Goal: Navigation & Orientation: Find specific page/section

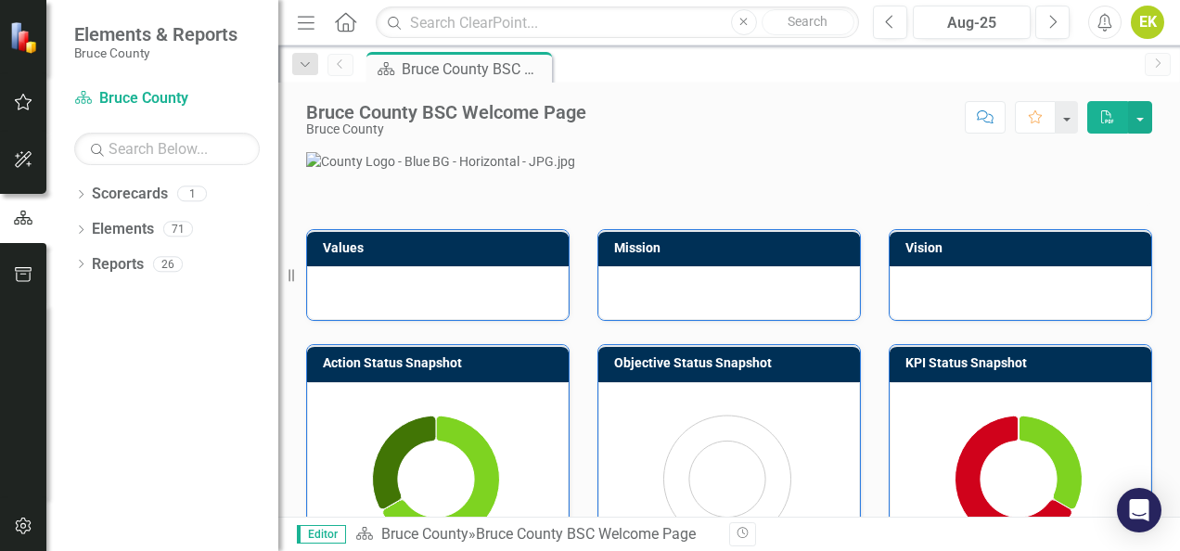
click at [997, 70] on div "Scorecard Bruce County BSC Welcome Page Pin" at bounding box center [749, 67] width 773 height 30
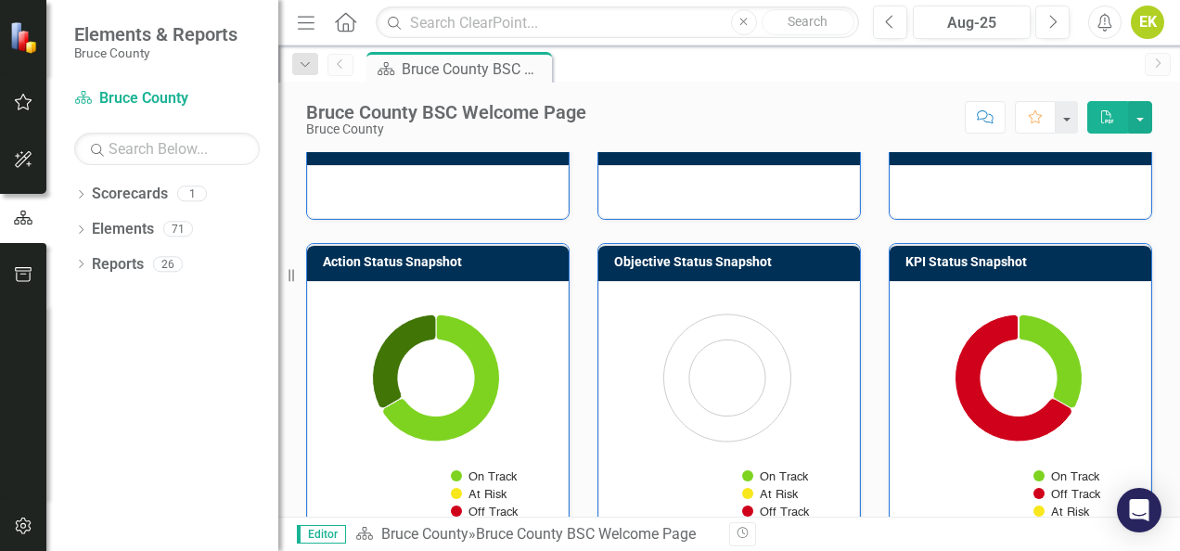
scroll to position [102, 0]
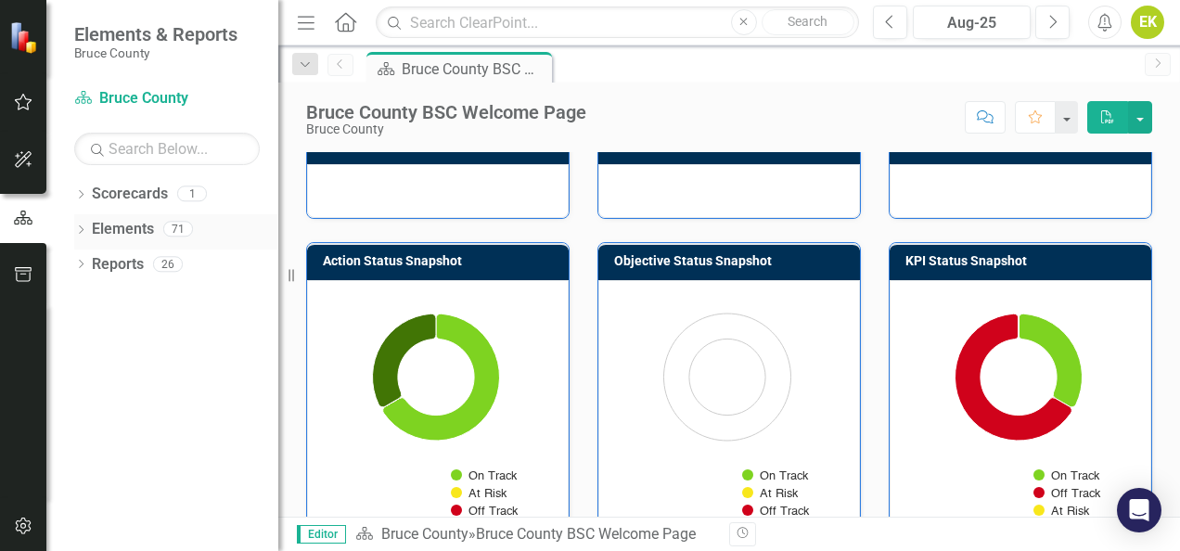
click at [104, 237] on link "Elements" at bounding box center [123, 229] width 62 height 21
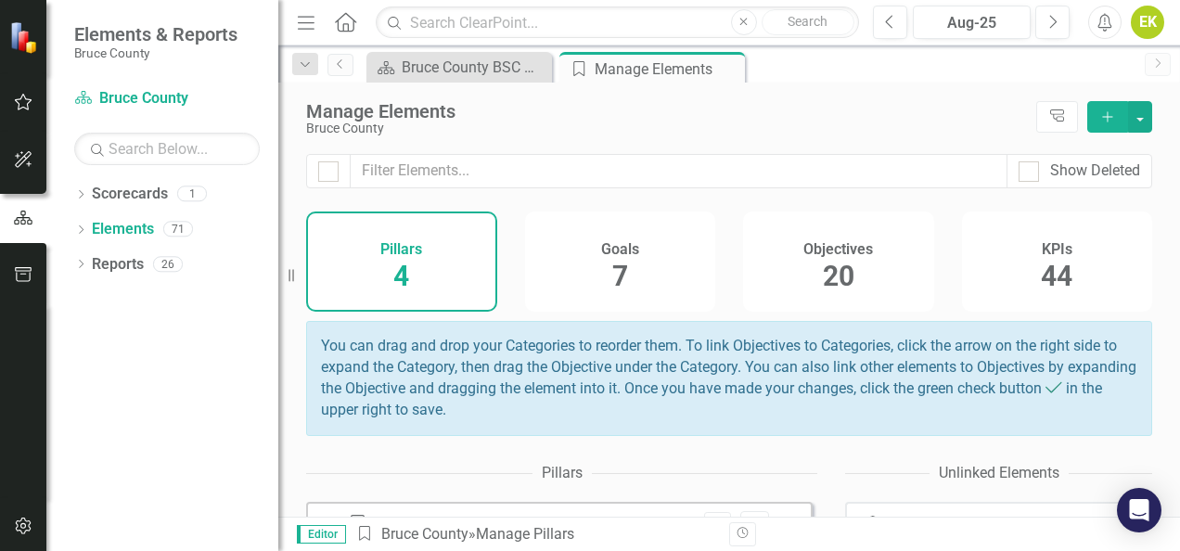
click at [46, 97] on div "Scorecard Bruce County Search Dropdown Scorecards 1 Bruce County Dropdown Eleme…" at bounding box center [162, 318] width 232 height 468
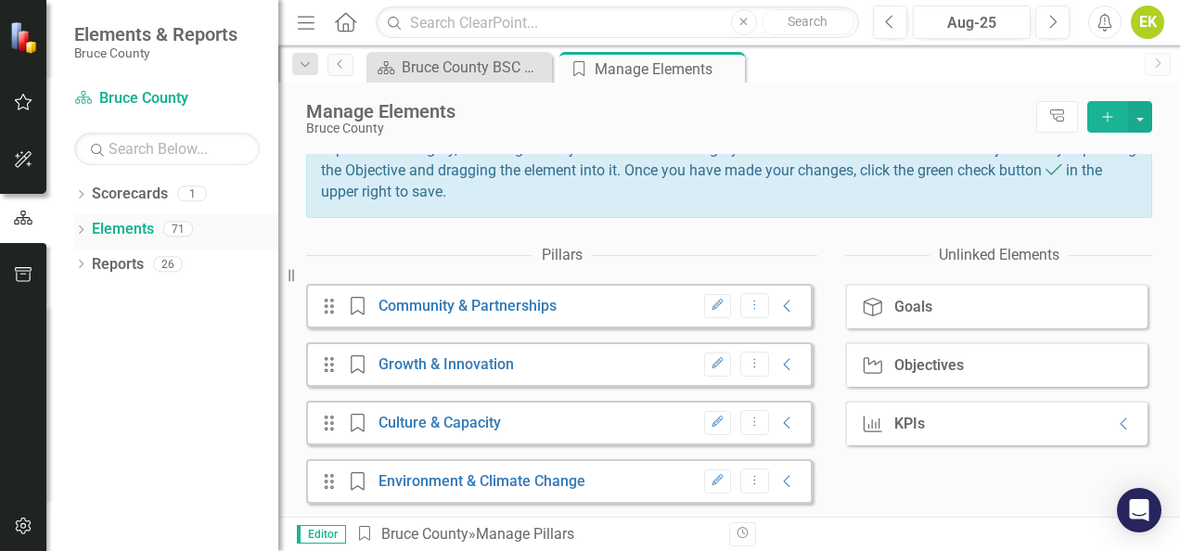
click at [121, 228] on link "Elements" at bounding box center [123, 229] width 62 height 21
click at [86, 226] on icon "Dropdown" at bounding box center [80, 231] width 13 height 10
click at [147, 332] on link "KPI KPI's" at bounding box center [130, 334] width 58 height 21
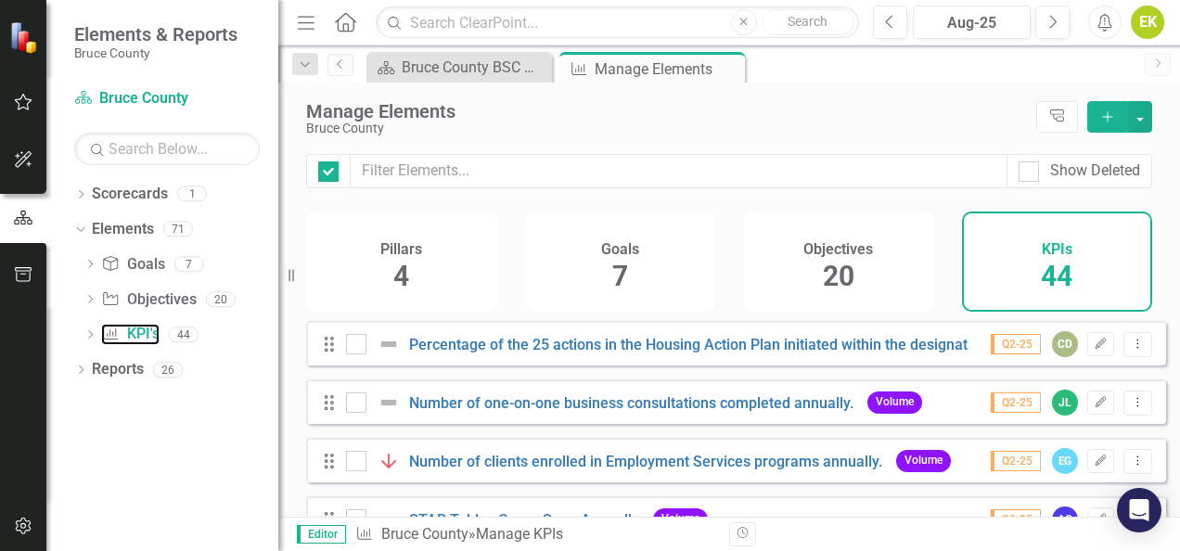
checkbox input "false"
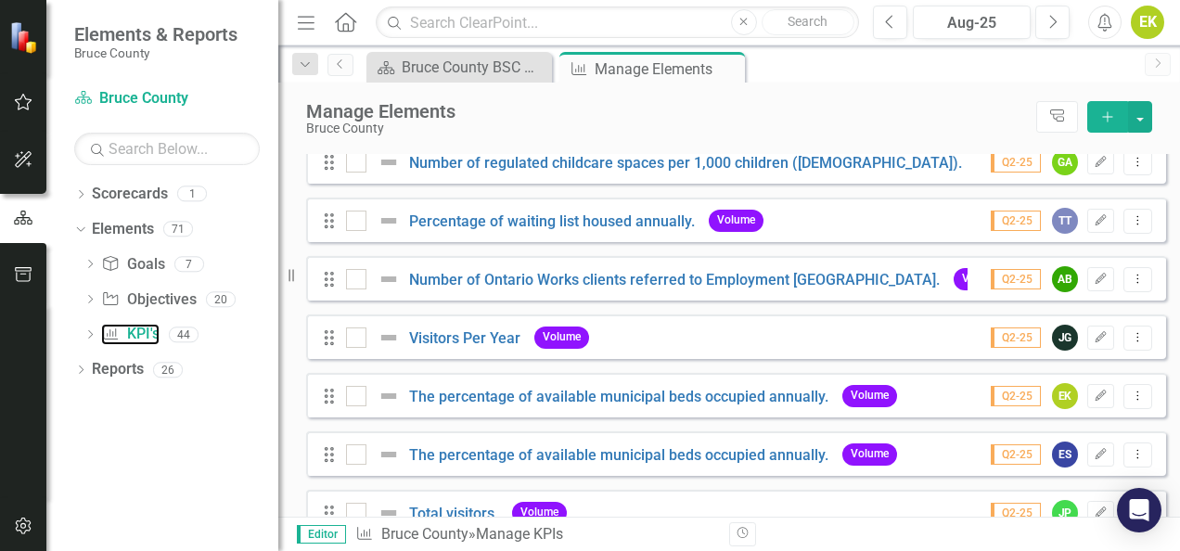
scroll to position [500, 0]
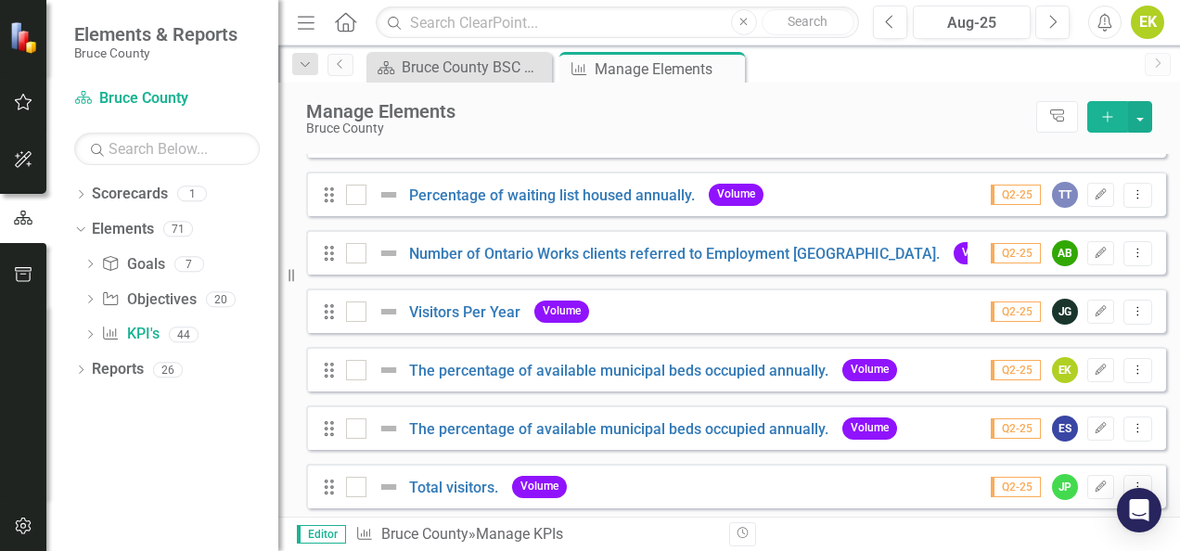
click at [1009, 80] on div "Scorecard Bruce County BSC Welcome Page Close KPI Manage Elements Pin Close" at bounding box center [749, 67] width 773 height 30
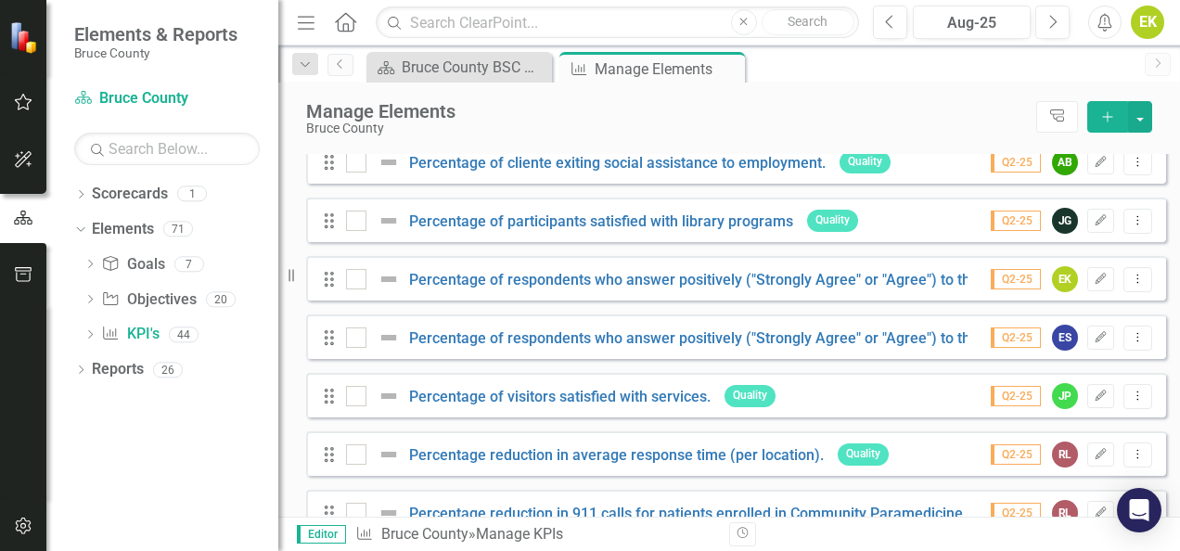
scroll to position [1804, 0]
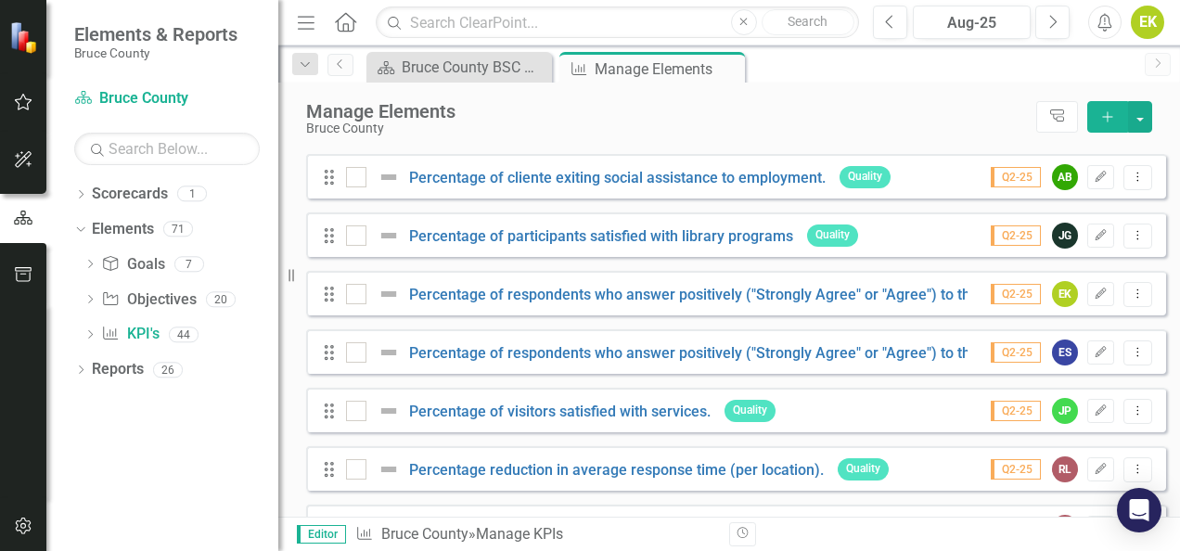
click at [1005, 75] on div "Scorecard Bruce County BSC Welcome Page Close KPI Manage Elements Pin Close" at bounding box center [749, 67] width 773 height 30
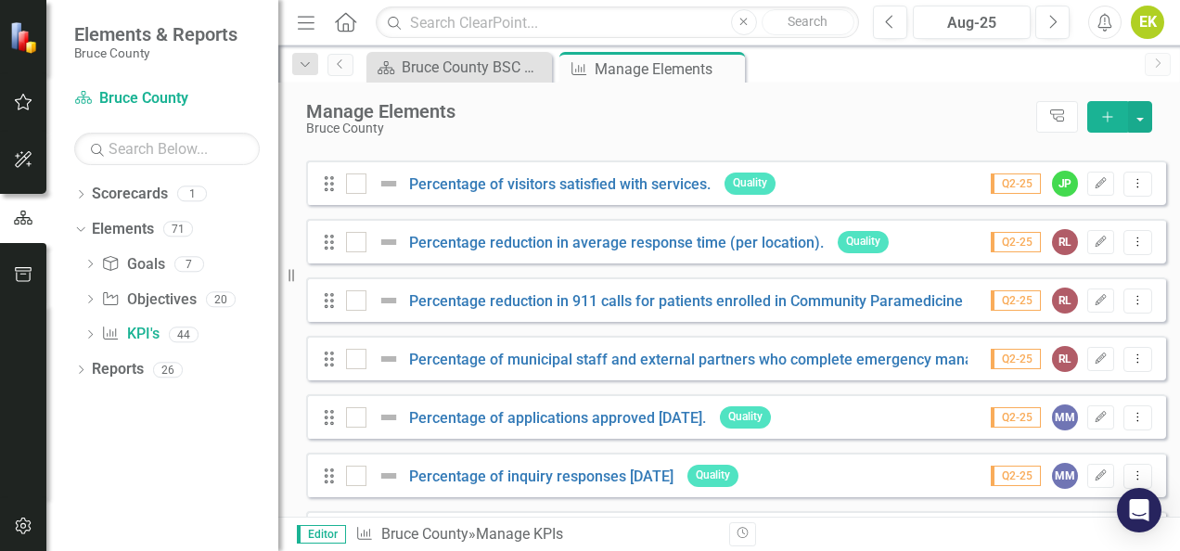
scroll to position [2151, 0]
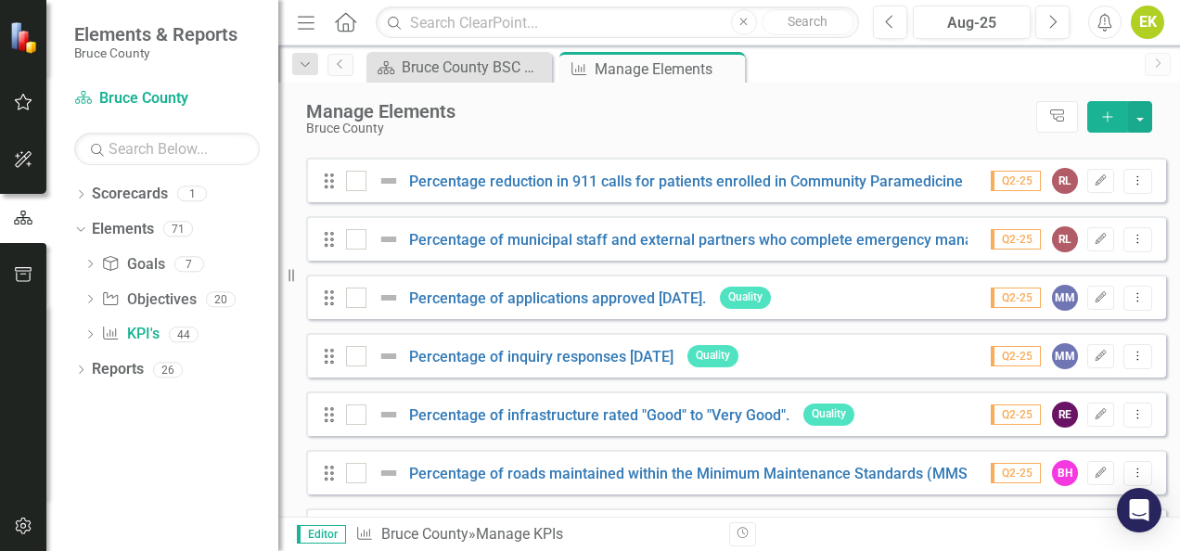
click at [1026, 543] on div "Revision History" at bounding box center [1161, 534] width 865 height 24
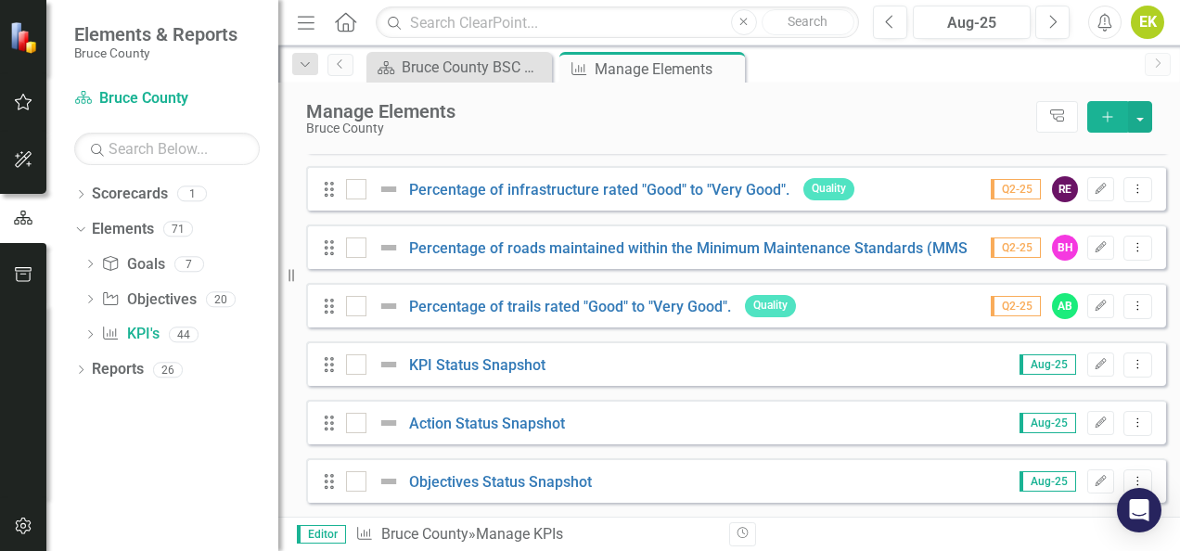
scroll to position [2217, 0]
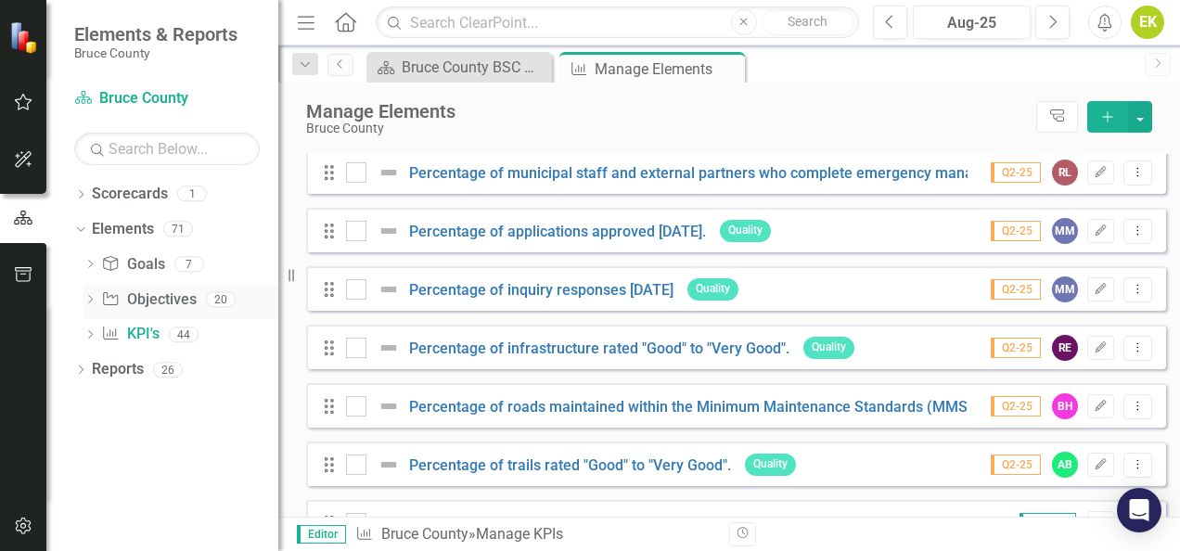
click at [152, 302] on link "Objective Objectives" at bounding box center [148, 299] width 95 height 21
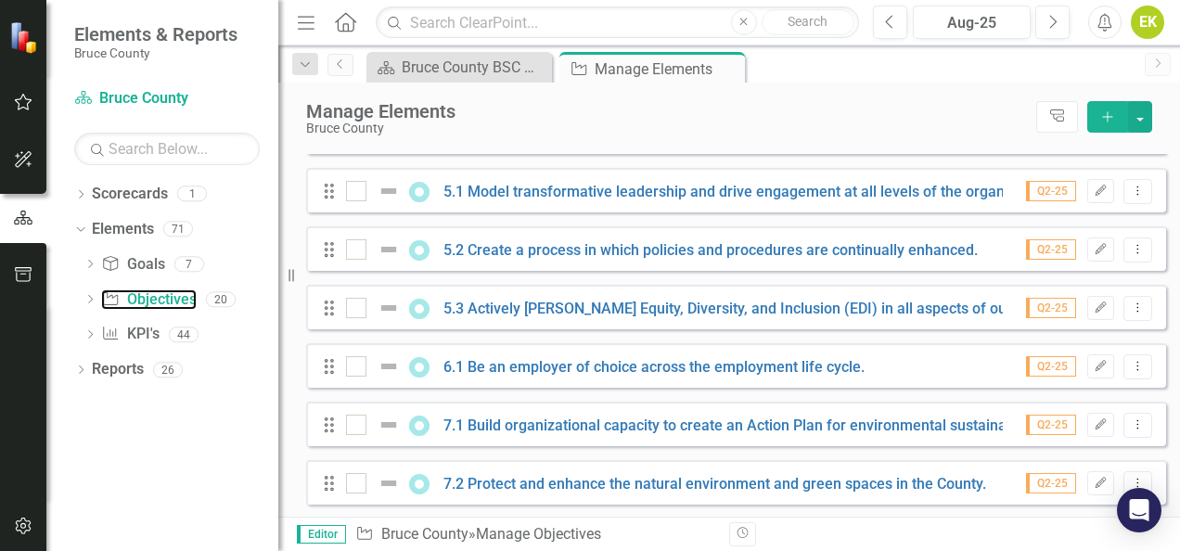
scroll to position [985, 0]
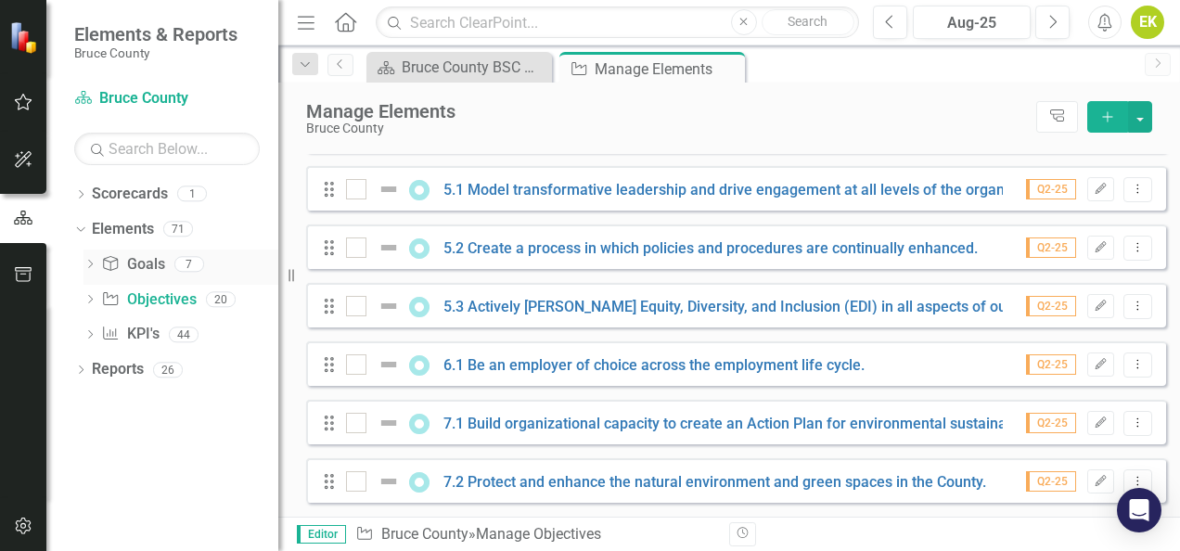
click at [148, 264] on link "Goal Goals" at bounding box center [132, 264] width 63 height 21
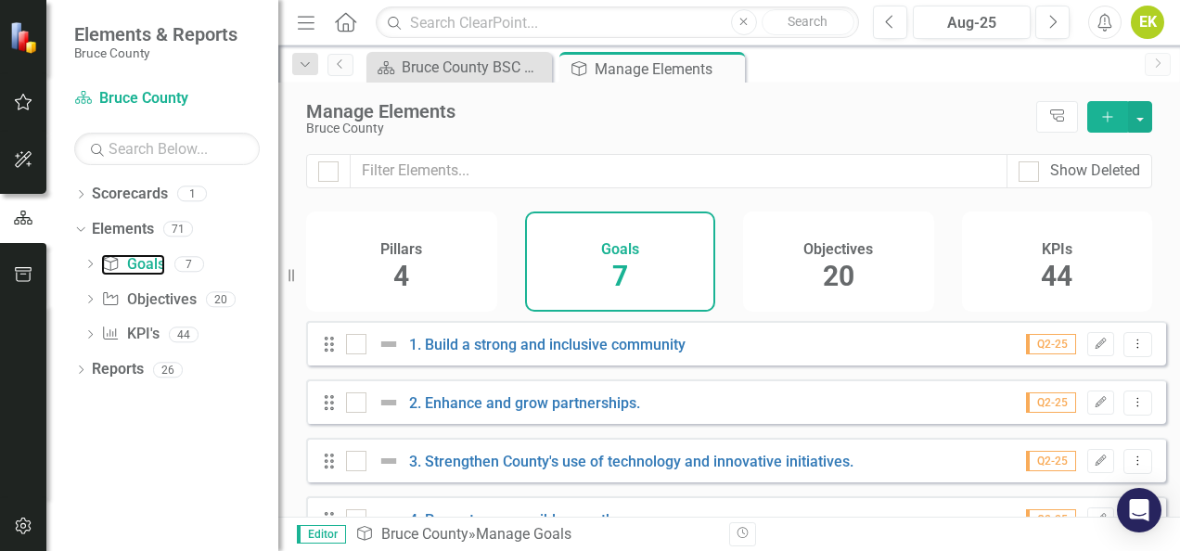
scroll to position [89, 0]
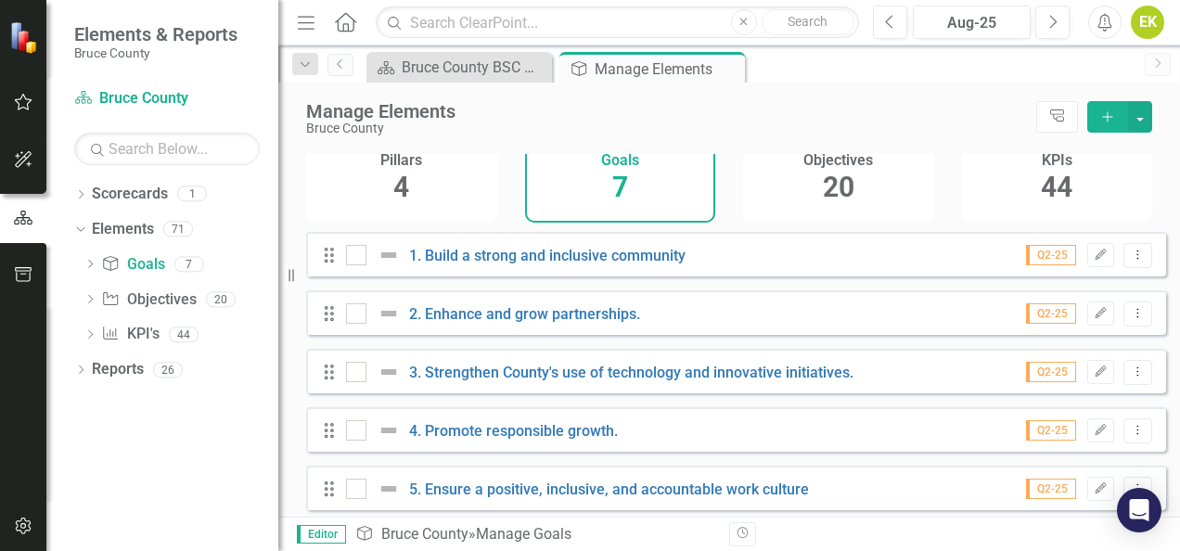
click at [823, 186] on span "20" at bounding box center [839, 187] width 32 height 32
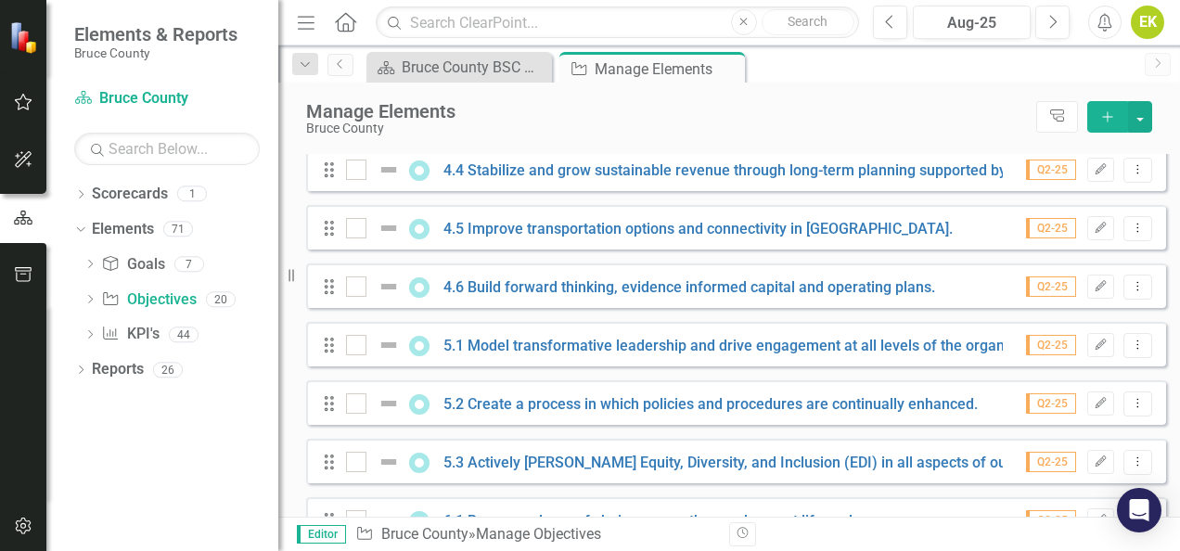
scroll to position [985, 0]
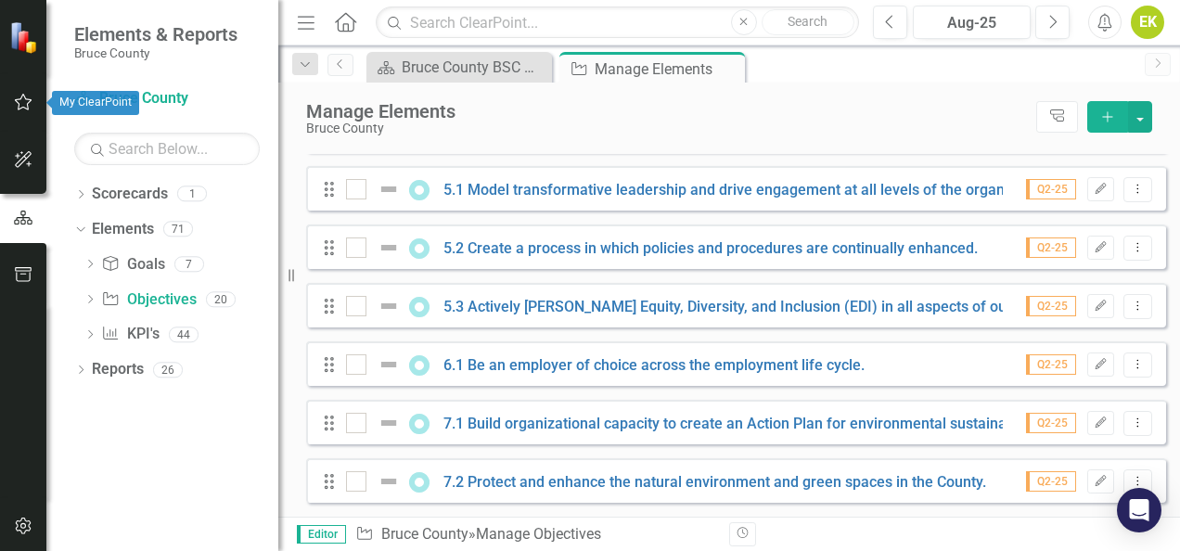
click at [24, 95] on icon "button" at bounding box center [23, 102] width 19 height 15
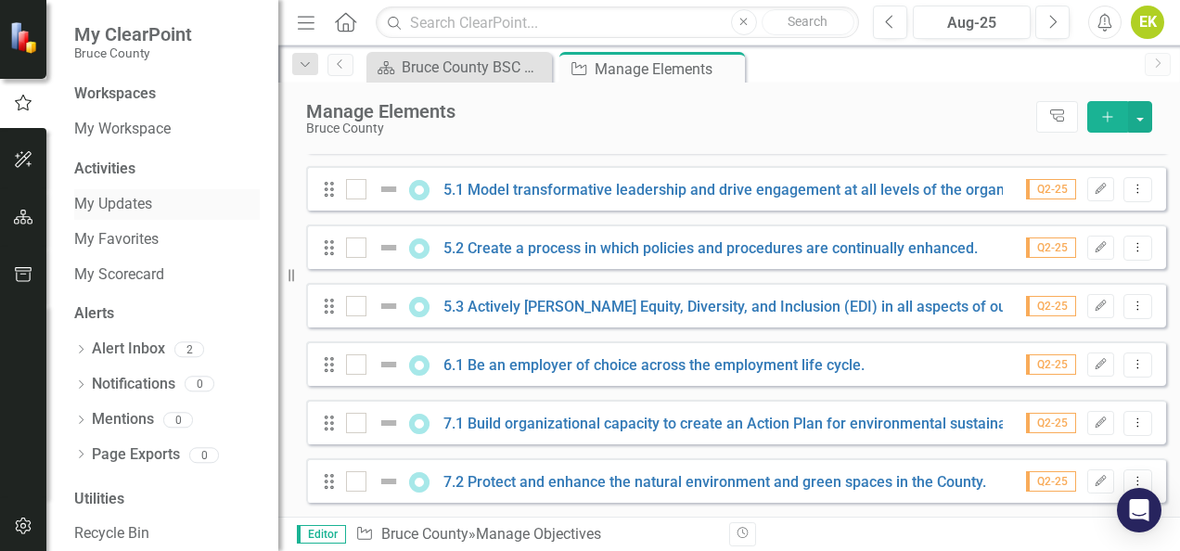
click at [124, 204] on link "My Updates" at bounding box center [167, 204] width 186 height 21
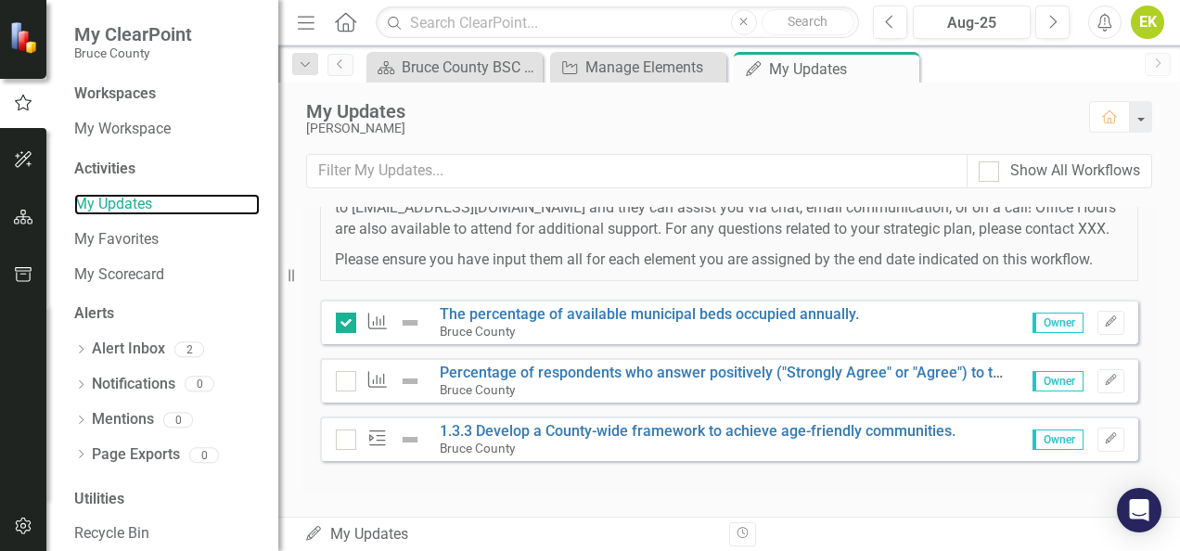
scroll to position [431, 0]
click at [1038, 323] on span "Owner" at bounding box center [1058, 323] width 51 height 20
click at [348, 319] on div at bounding box center [346, 323] width 20 height 20
click at [348, 319] on input "checkbox" at bounding box center [342, 319] width 12 height 12
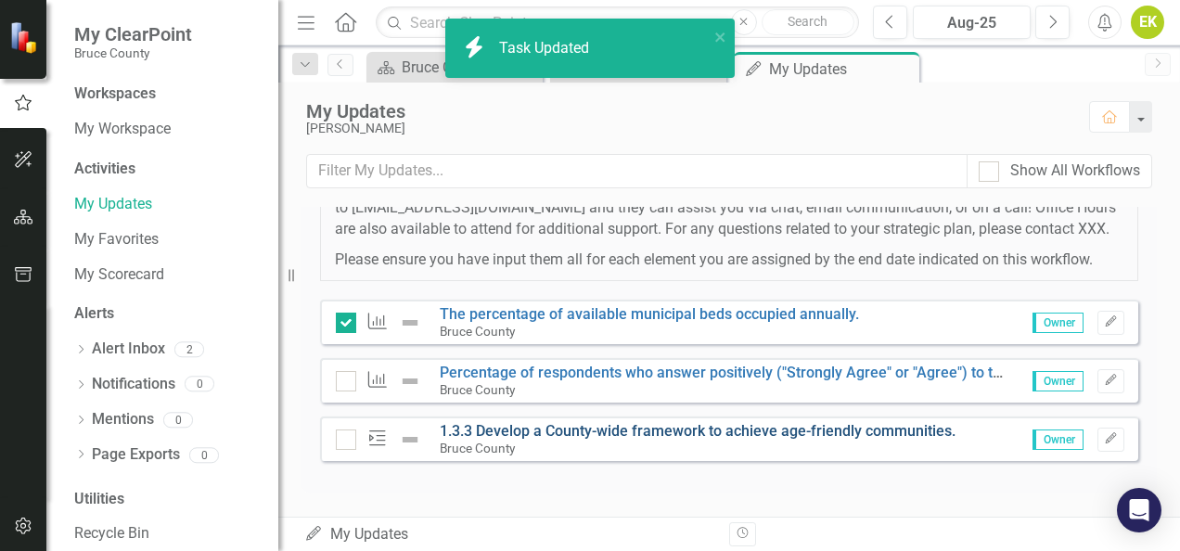
checkbox input "false"
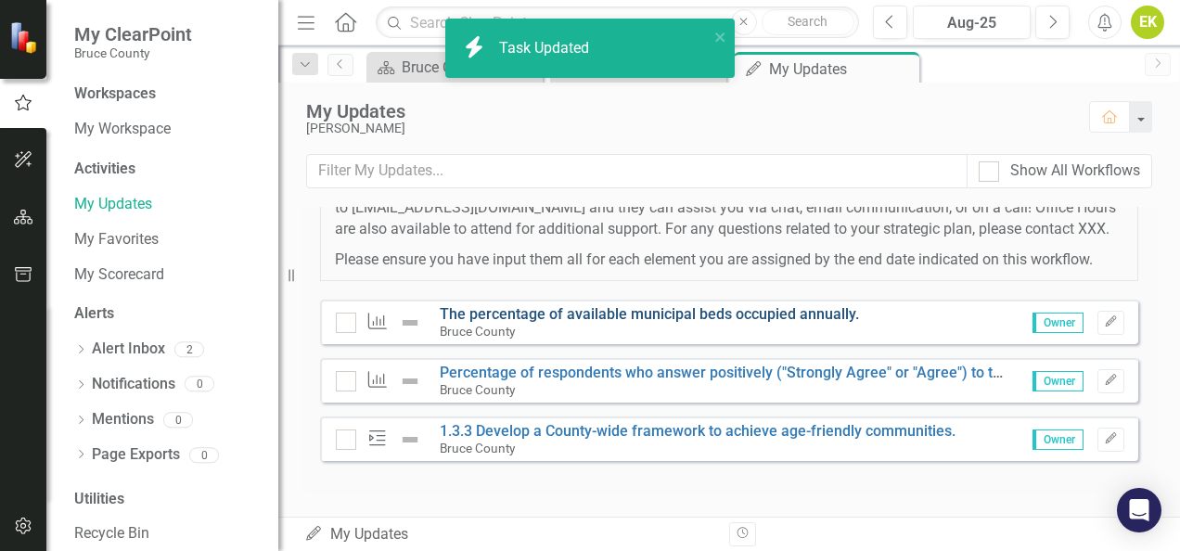
click at [625, 319] on link "The percentage of available municipal beds occupied annually." at bounding box center [649, 314] width 419 height 18
